Goal: Task Accomplishment & Management: Use online tool/utility

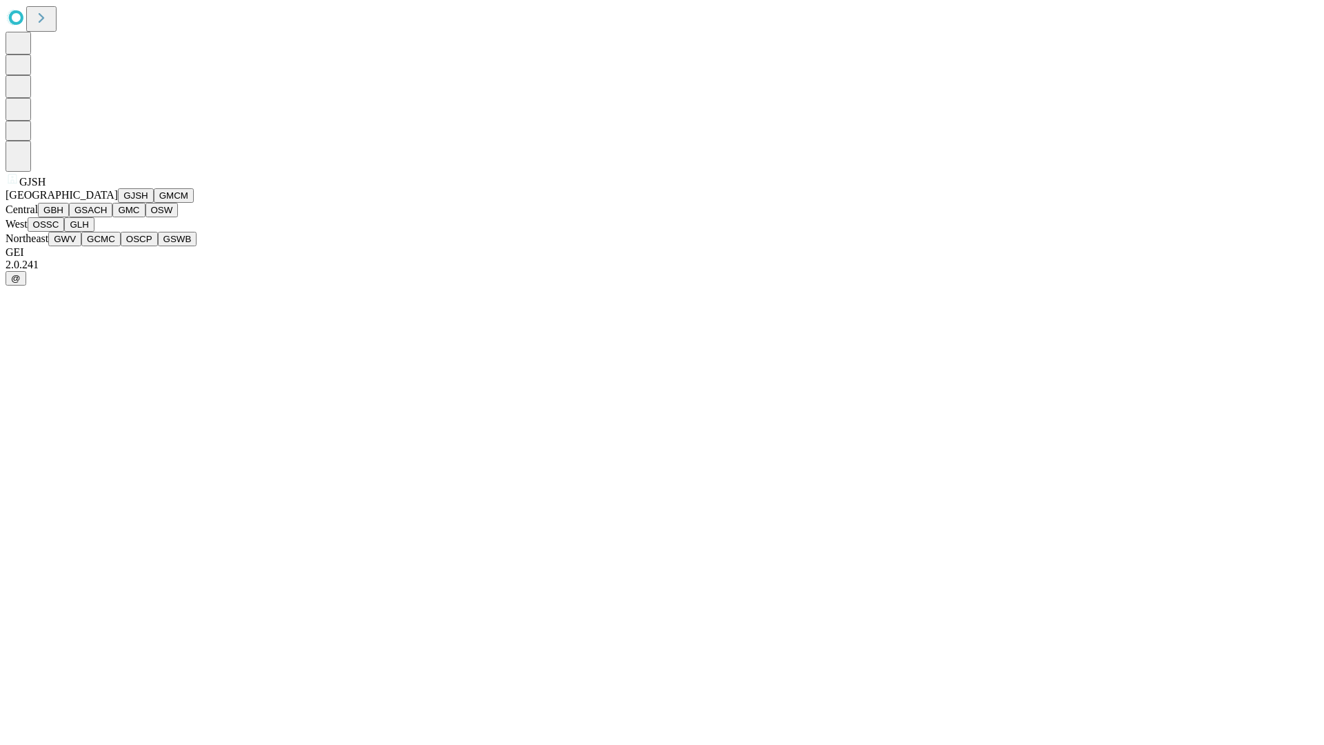
click at [118, 203] on button "GJSH" at bounding box center [136, 195] width 36 height 14
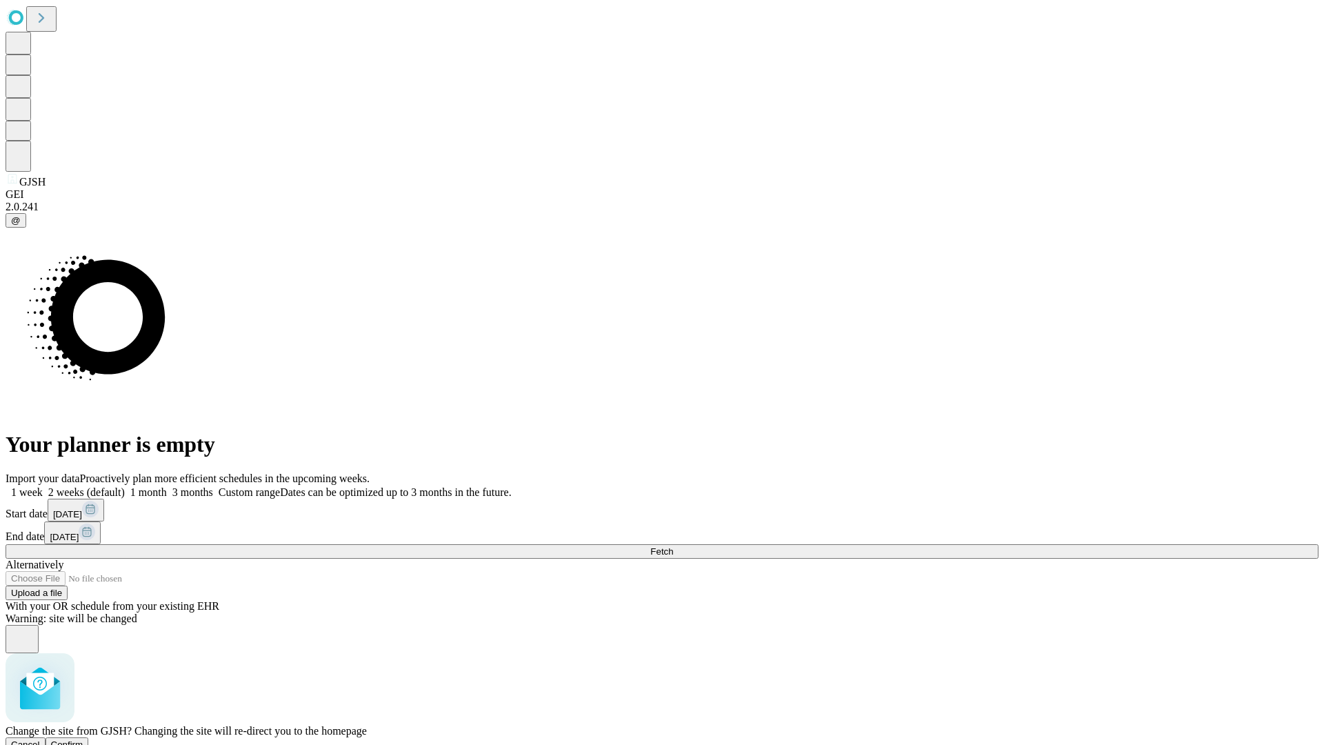
click at [83, 739] on span "Confirm" at bounding box center [67, 744] width 32 height 10
click at [125, 486] on label "2 weeks (default)" at bounding box center [84, 492] width 82 height 12
click at [673, 546] on span "Fetch" at bounding box center [661, 551] width 23 height 10
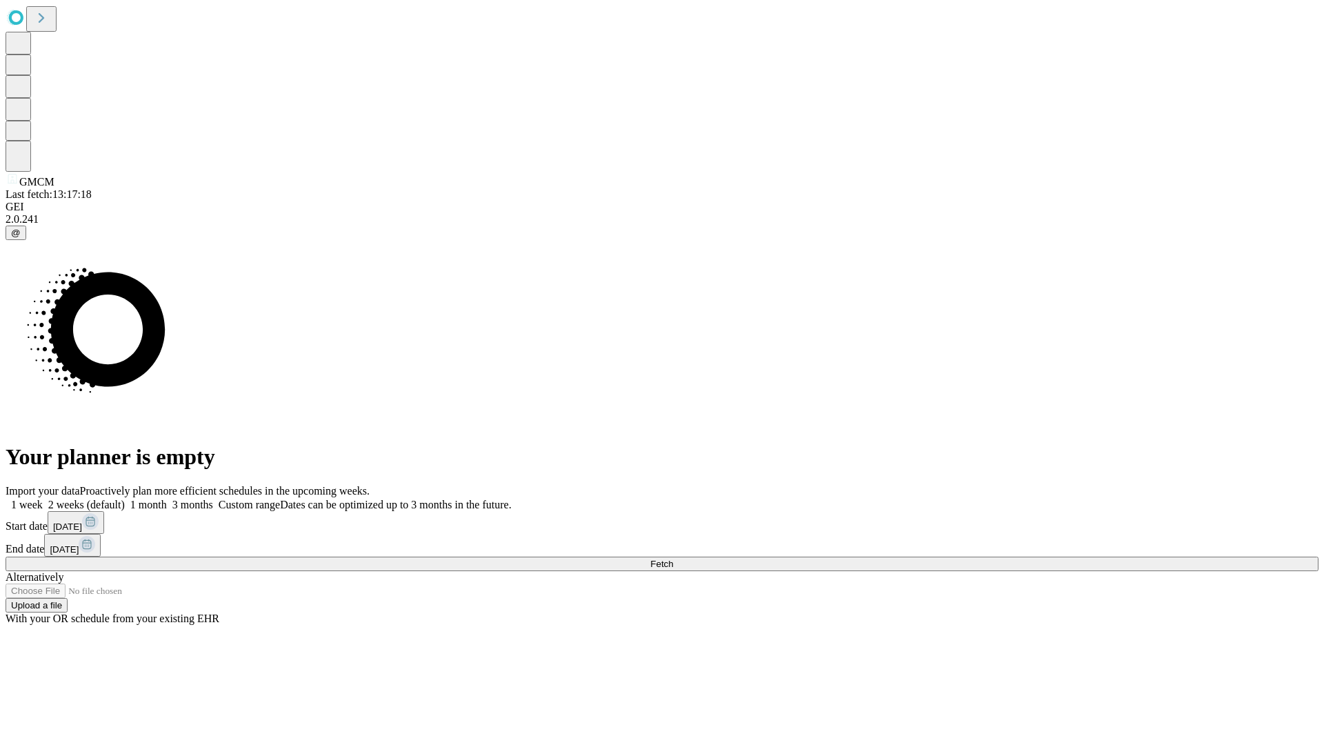
click at [673, 559] on span "Fetch" at bounding box center [661, 564] width 23 height 10
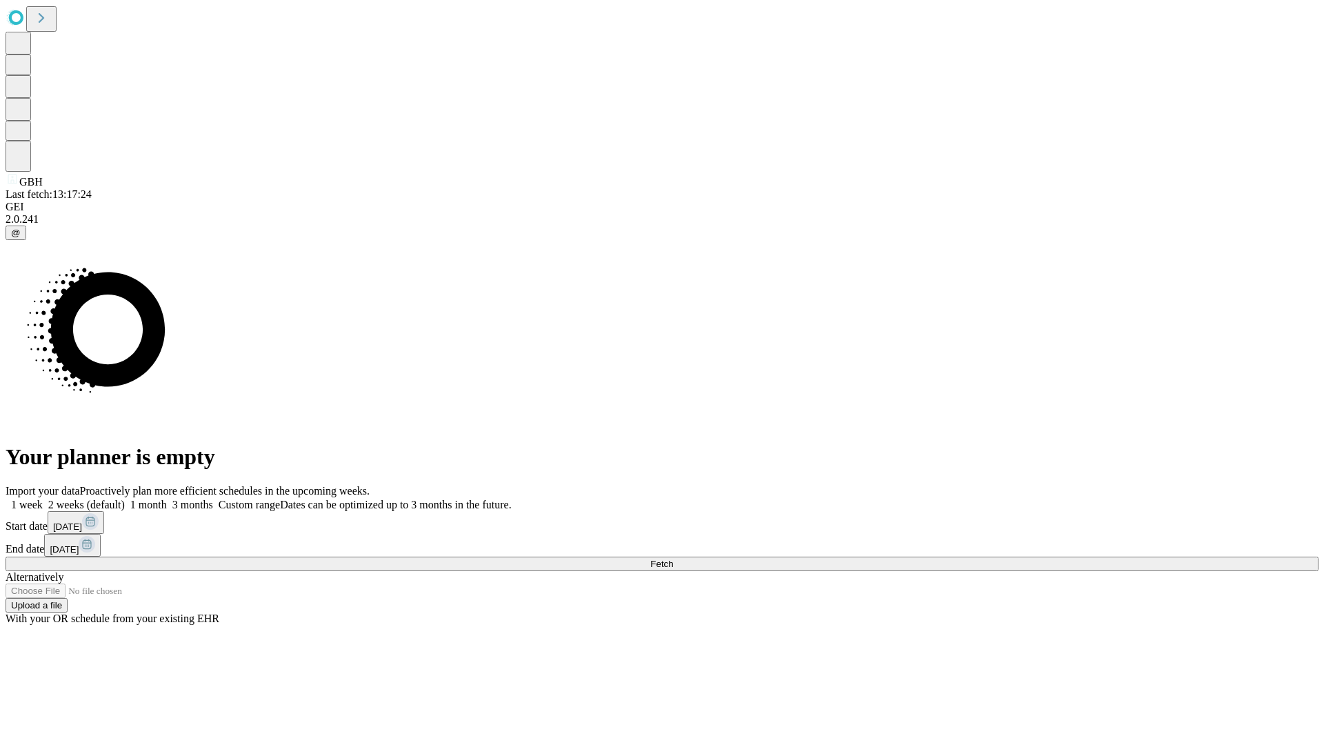
click at [125, 499] on label "2 weeks (default)" at bounding box center [84, 505] width 82 height 12
click at [673, 559] on span "Fetch" at bounding box center [661, 564] width 23 height 10
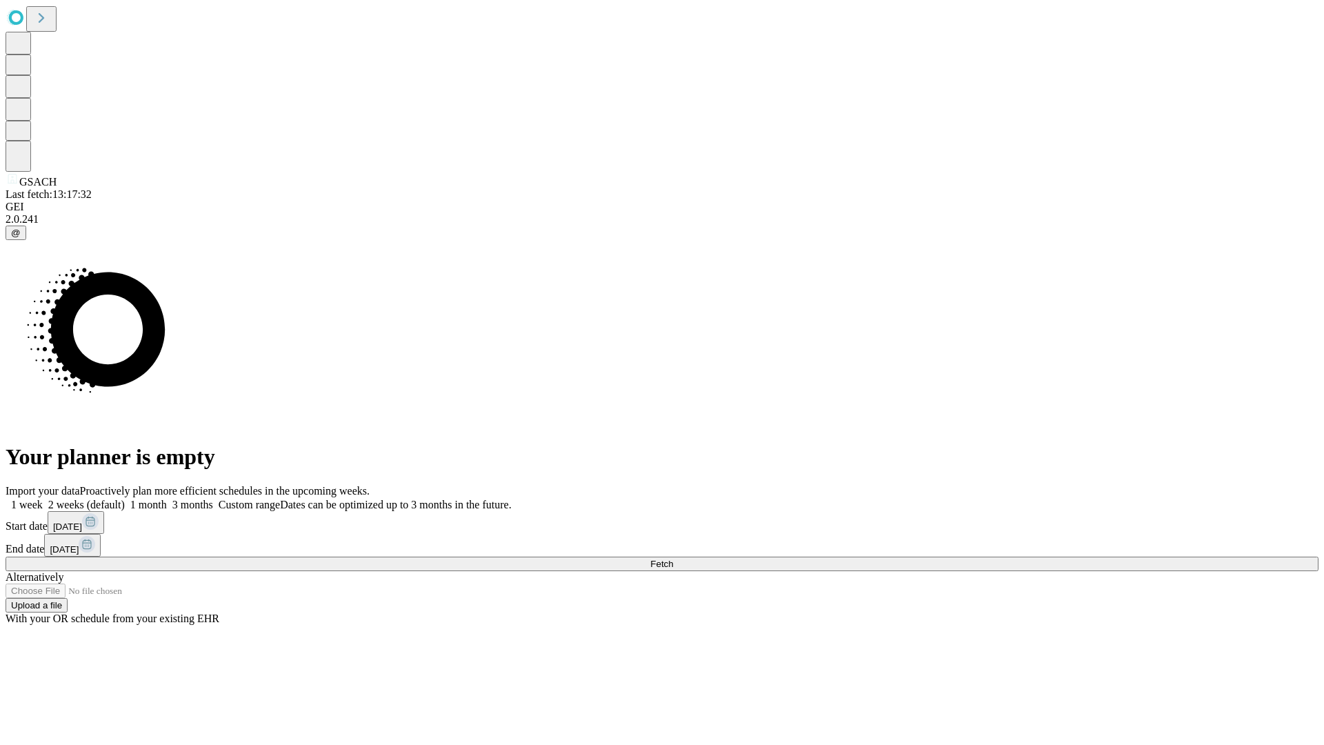
click at [673, 559] on span "Fetch" at bounding box center [661, 564] width 23 height 10
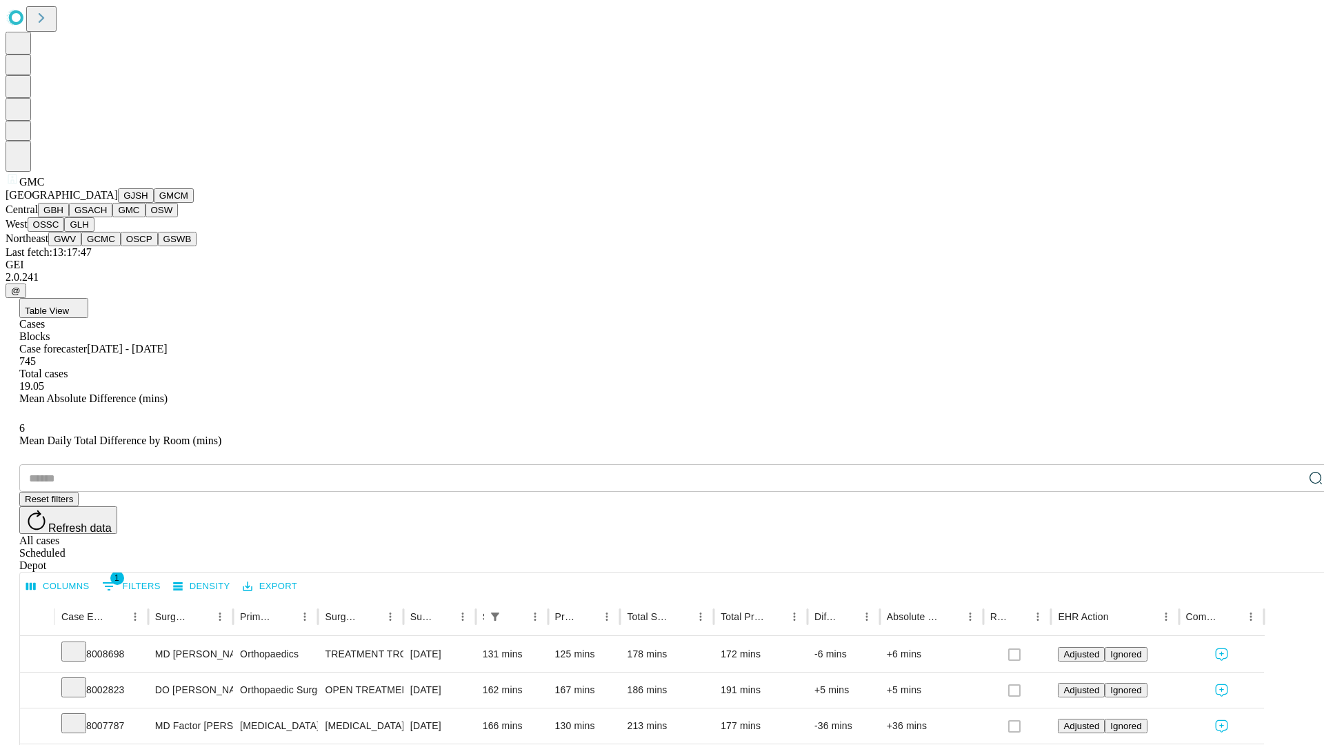
click at [145, 217] on button "OSW" at bounding box center [161, 210] width 33 height 14
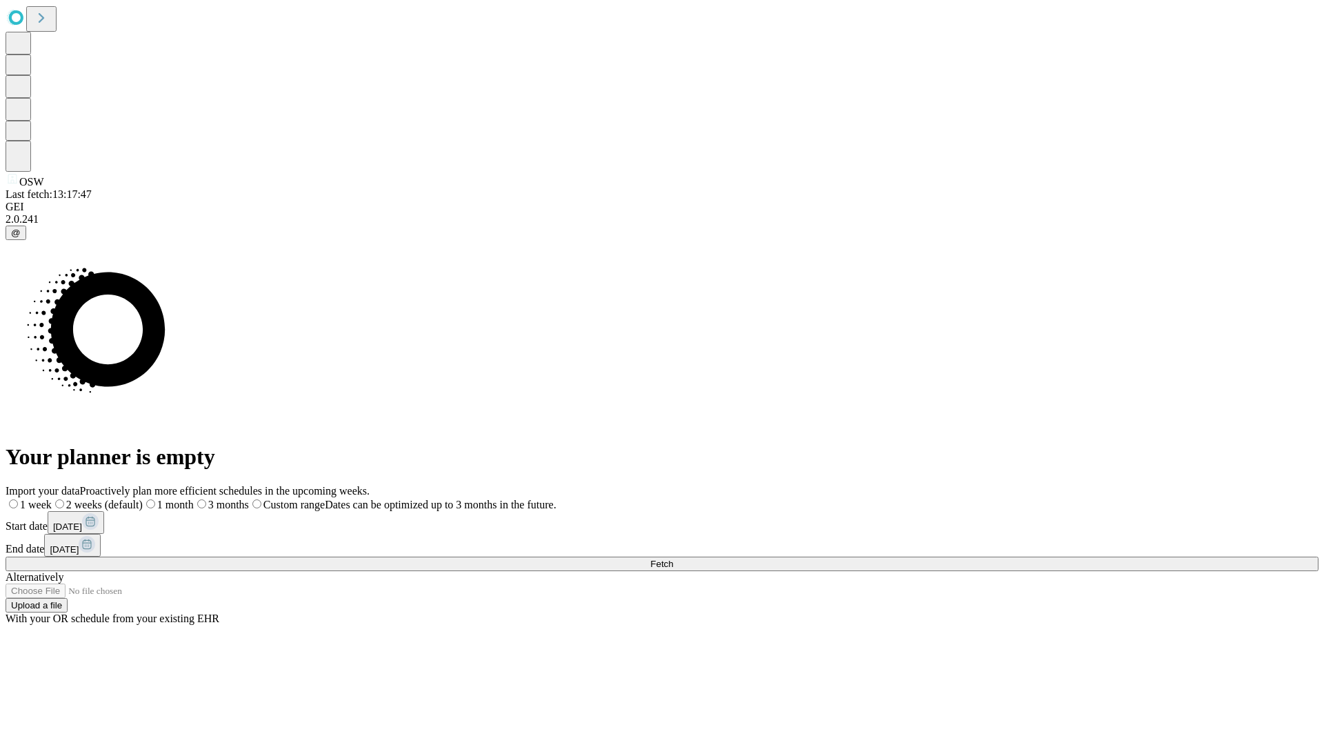
click at [143, 499] on label "2 weeks (default)" at bounding box center [97, 505] width 91 height 12
click at [673, 559] on span "Fetch" at bounding box center [661, 564] width 23 height 10
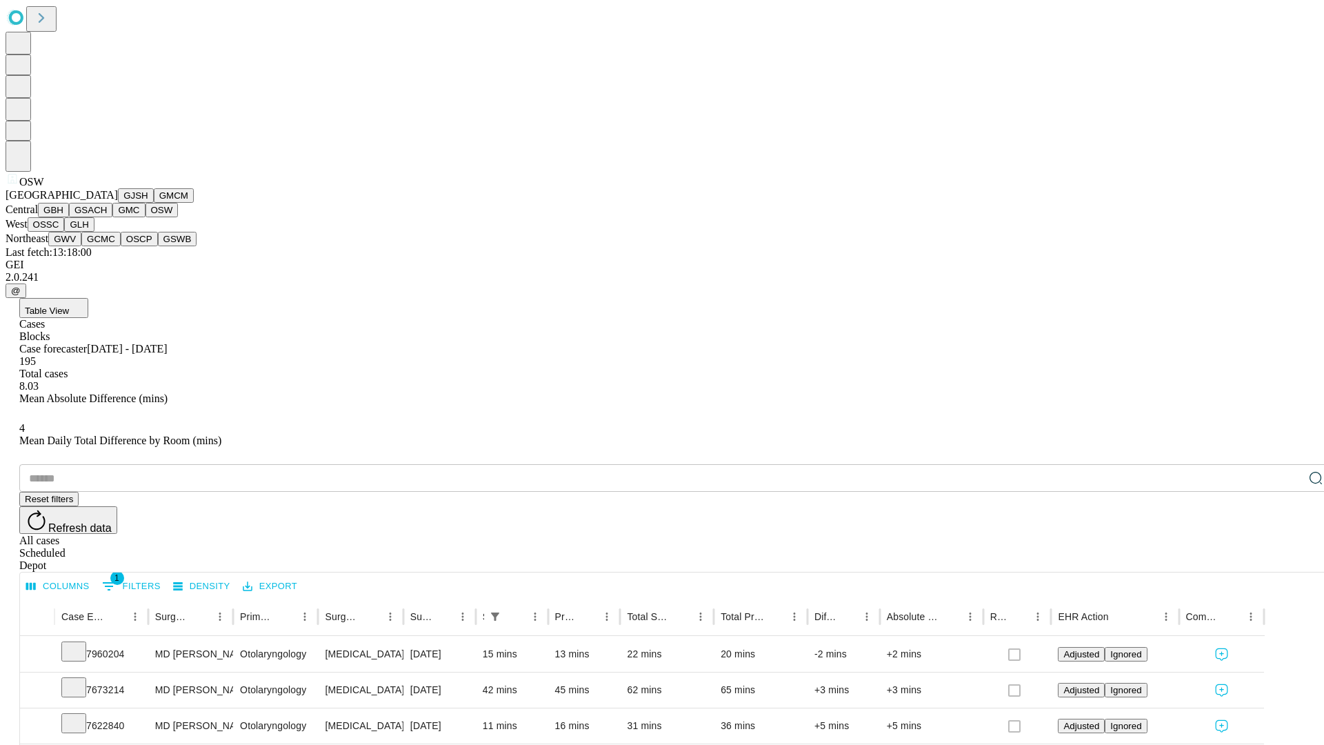
click at [65, 232] on button "OSSC" at bounding box center [46, 224] width 37 height 14
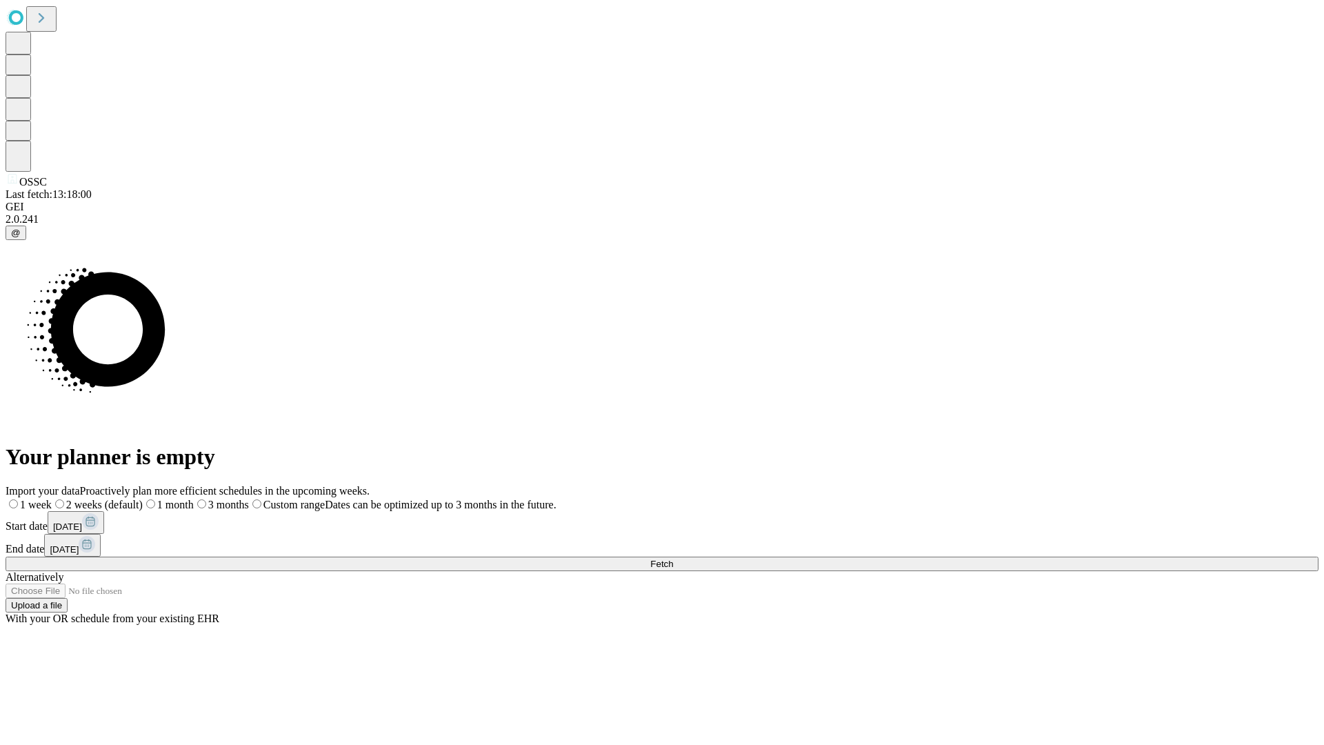
click at [143, 499] on label "2 weeks (default)" at bounding box center [97, 505] width 91 height 12
click at [673, 559] on span "Fetch" at bounding box center [661, 564] width 23 height 10
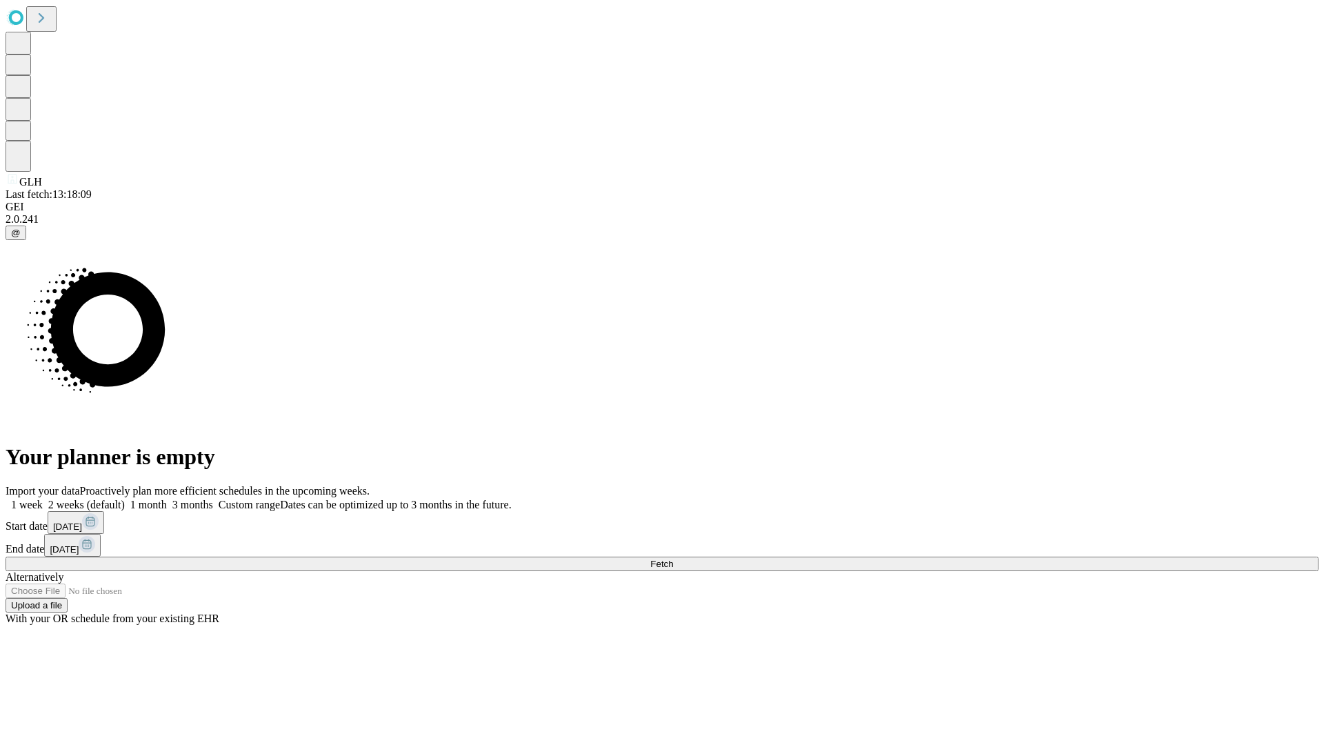
click at [673, 559] on span "Fetch" at bounding box center [661, 564] width 23 height 10
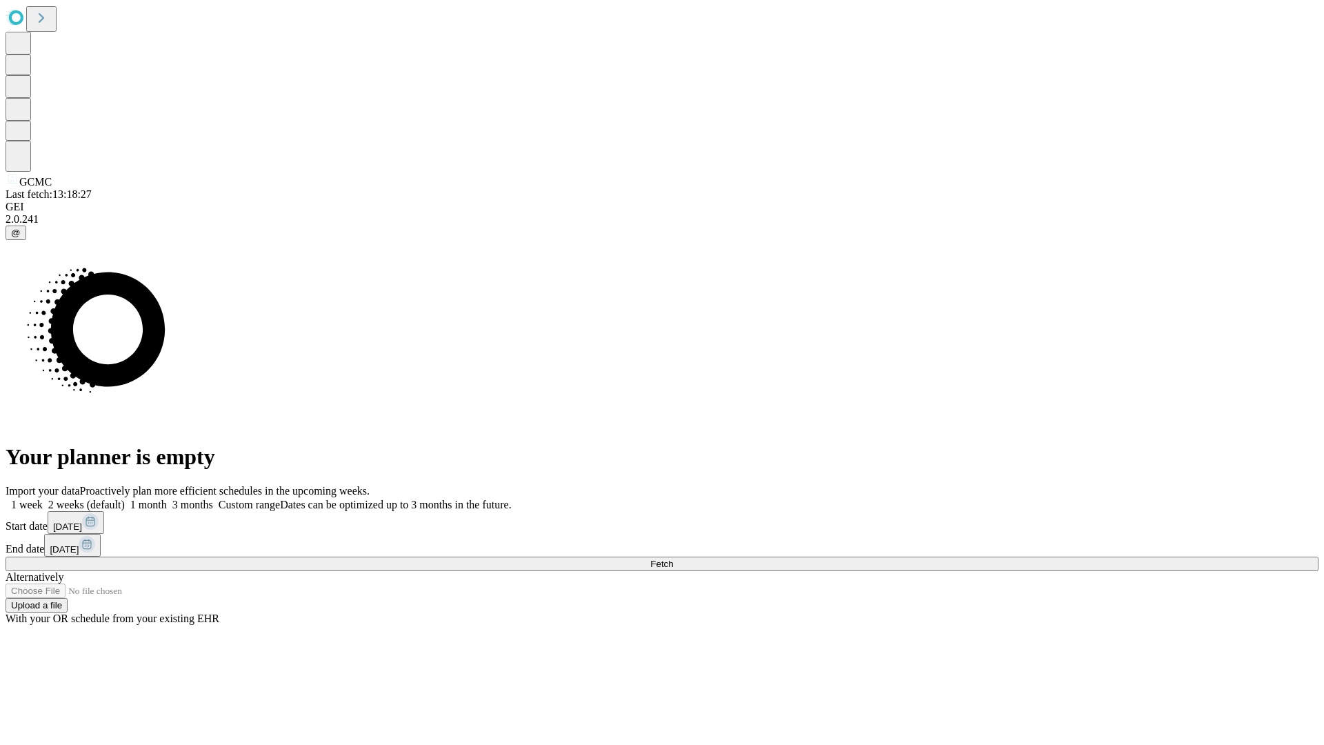
click at [673, 559] on span "Fetch" at bounding box center [661, 564] width 23 height 10
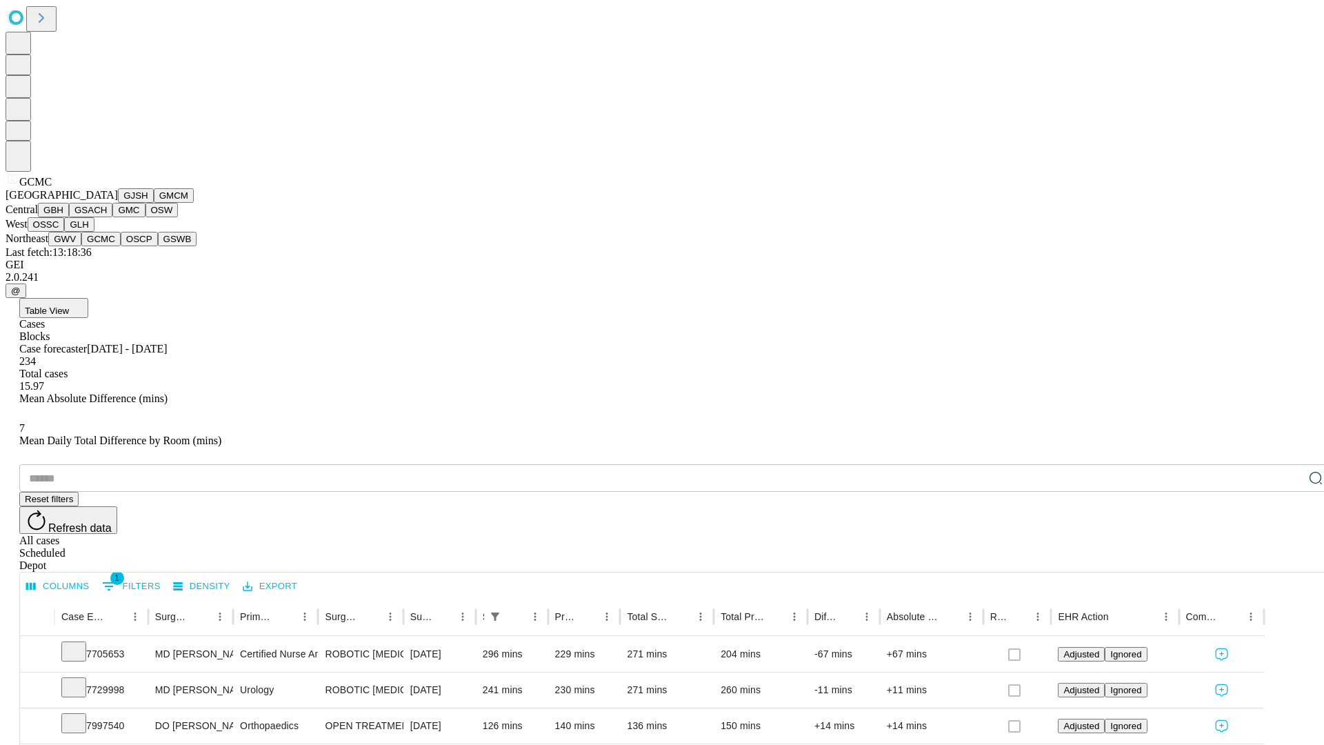
click at [121, 246] on button "OSCP" at bounding box center [139, 239] width 37 height 14
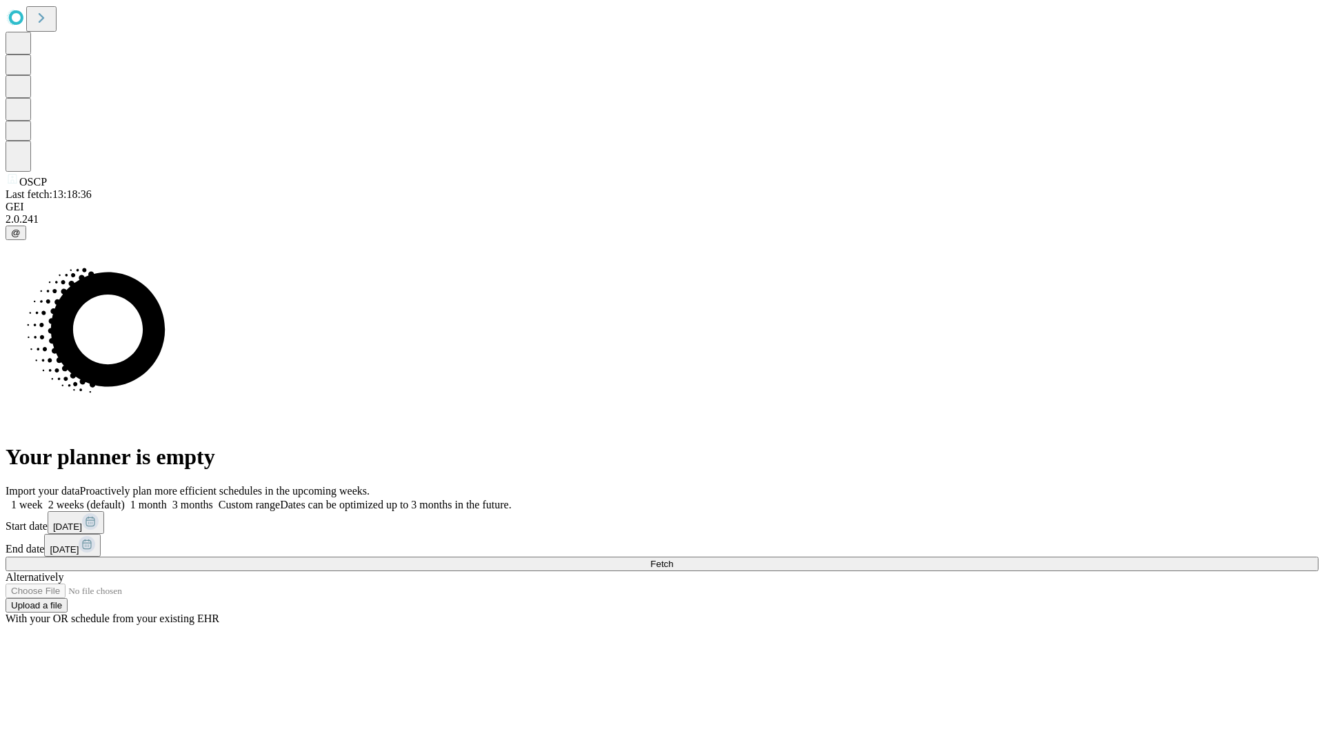
click at [125, 499] on label "2 weeks (default)" at bounding box center [84, 505] width 82 height 12
click at [673, 559] on span "Fetch" at bounding box center [661, 564] width 23 height 10
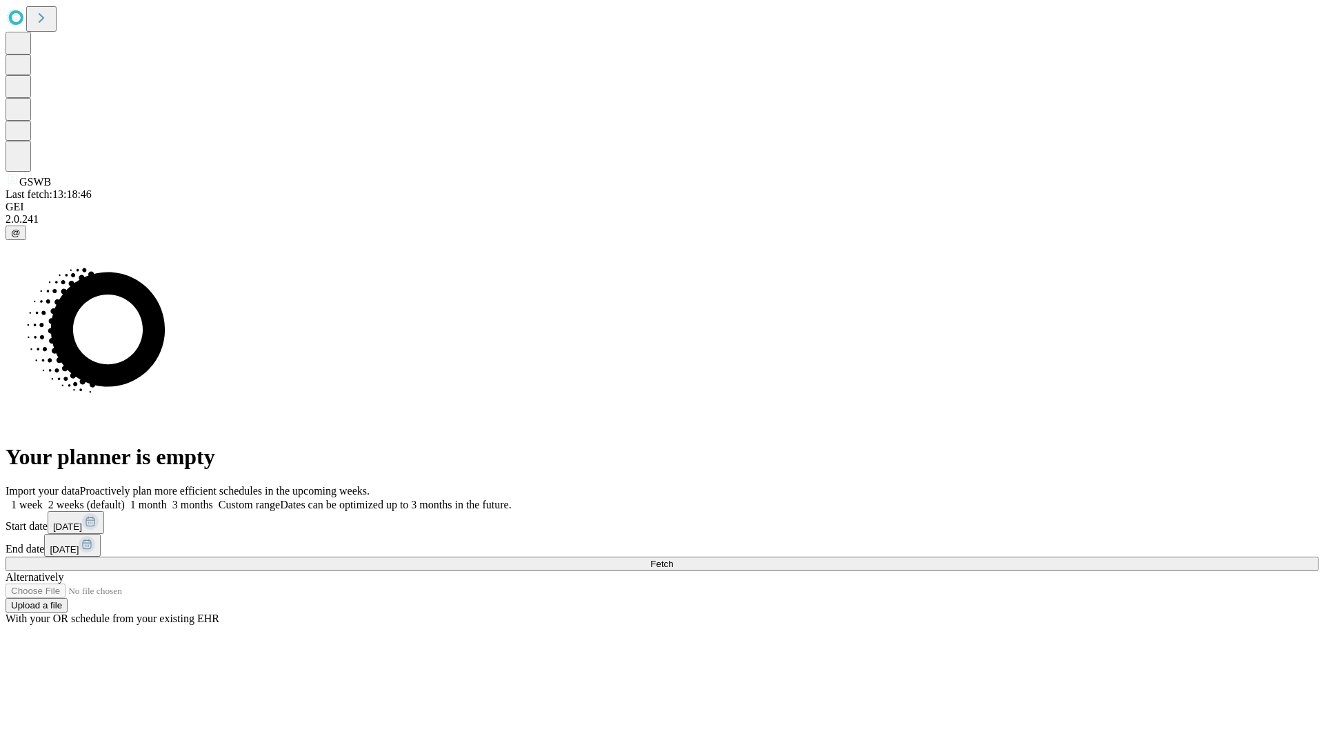
click at [125, 499] on label "2 weeks (default)" at bounding box center [84, 505] width 82 height 12
click at [673, 559] on span "Fetch" at bounding box center [661, 564] width 23 height 10
